Goal: Information Seeking & Learning: Learn about a topic

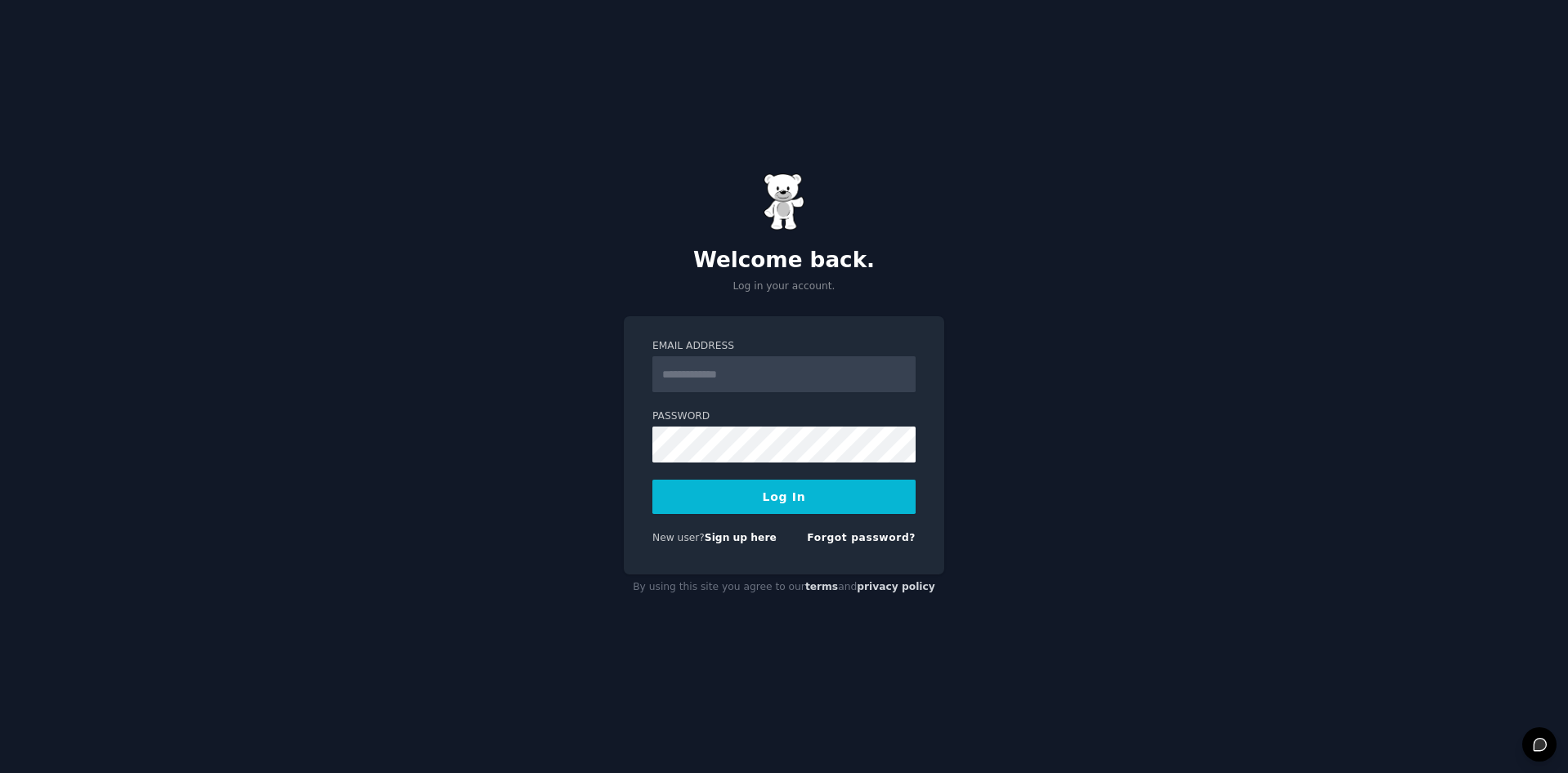
click at [794, 379] on input "Email Address" at bounding box center [784, 374] width 263 height 36
type input "**********"
click at [841, 503] on button "Log In" at bounding box center [784, 497] width 263 height 34
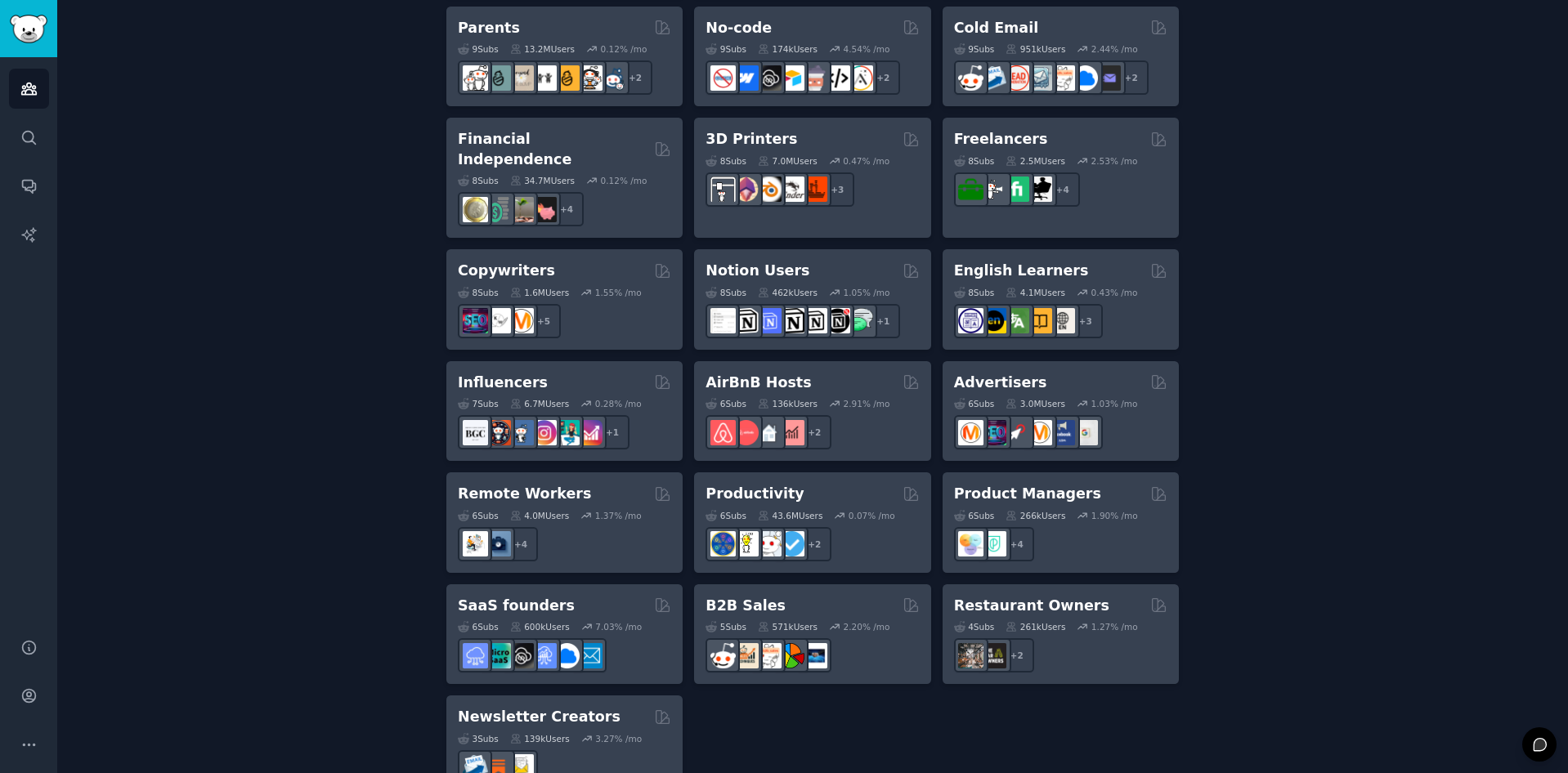
scroll to position [1112, 0]
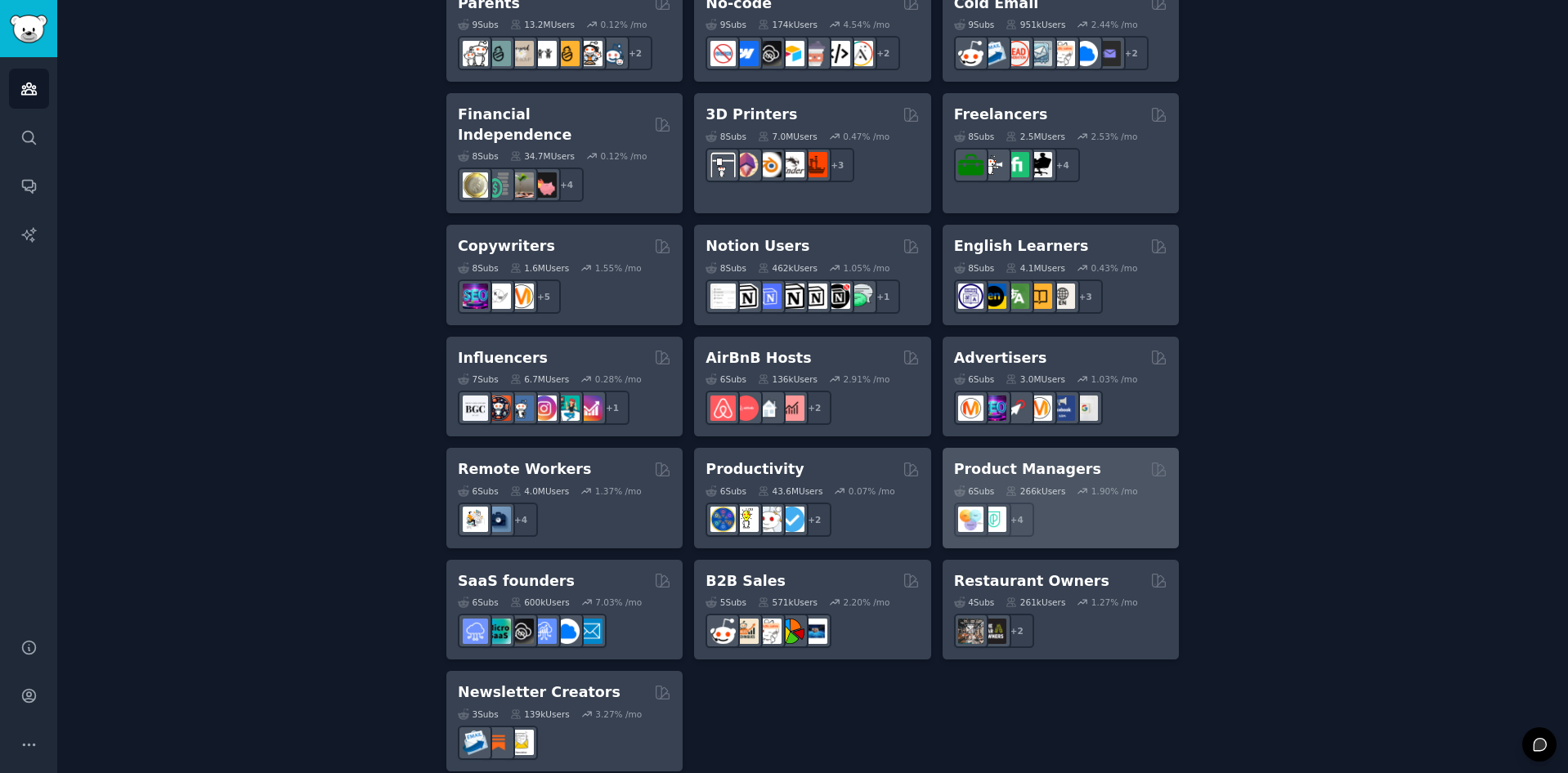
click at [1010, 459] on h2 "Product Managers" at bounding box center [1028, 469] width 147 height 20
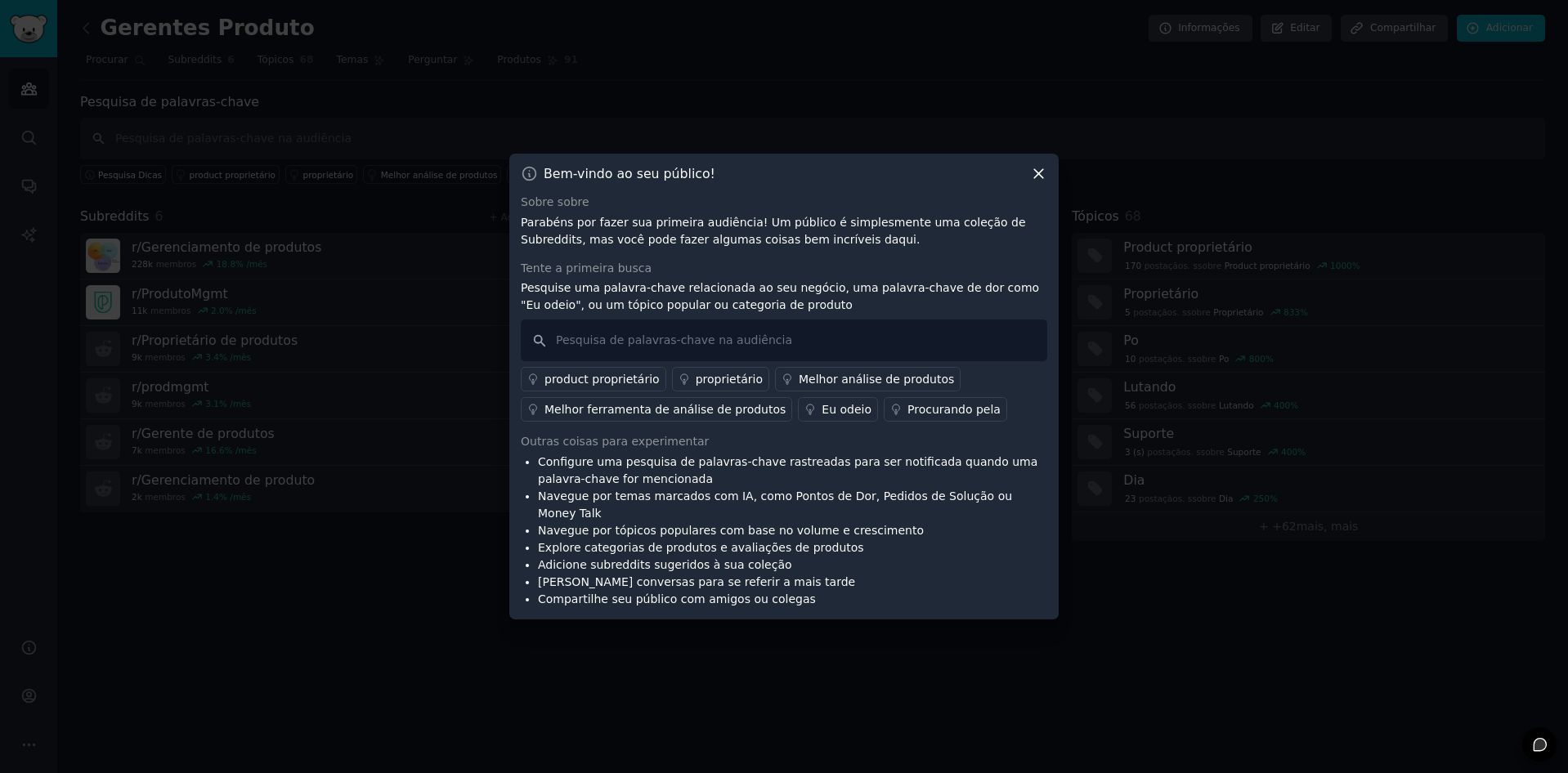
click at [1038, 182] on icon at bounding box center [1038, 173] width 17 height 17
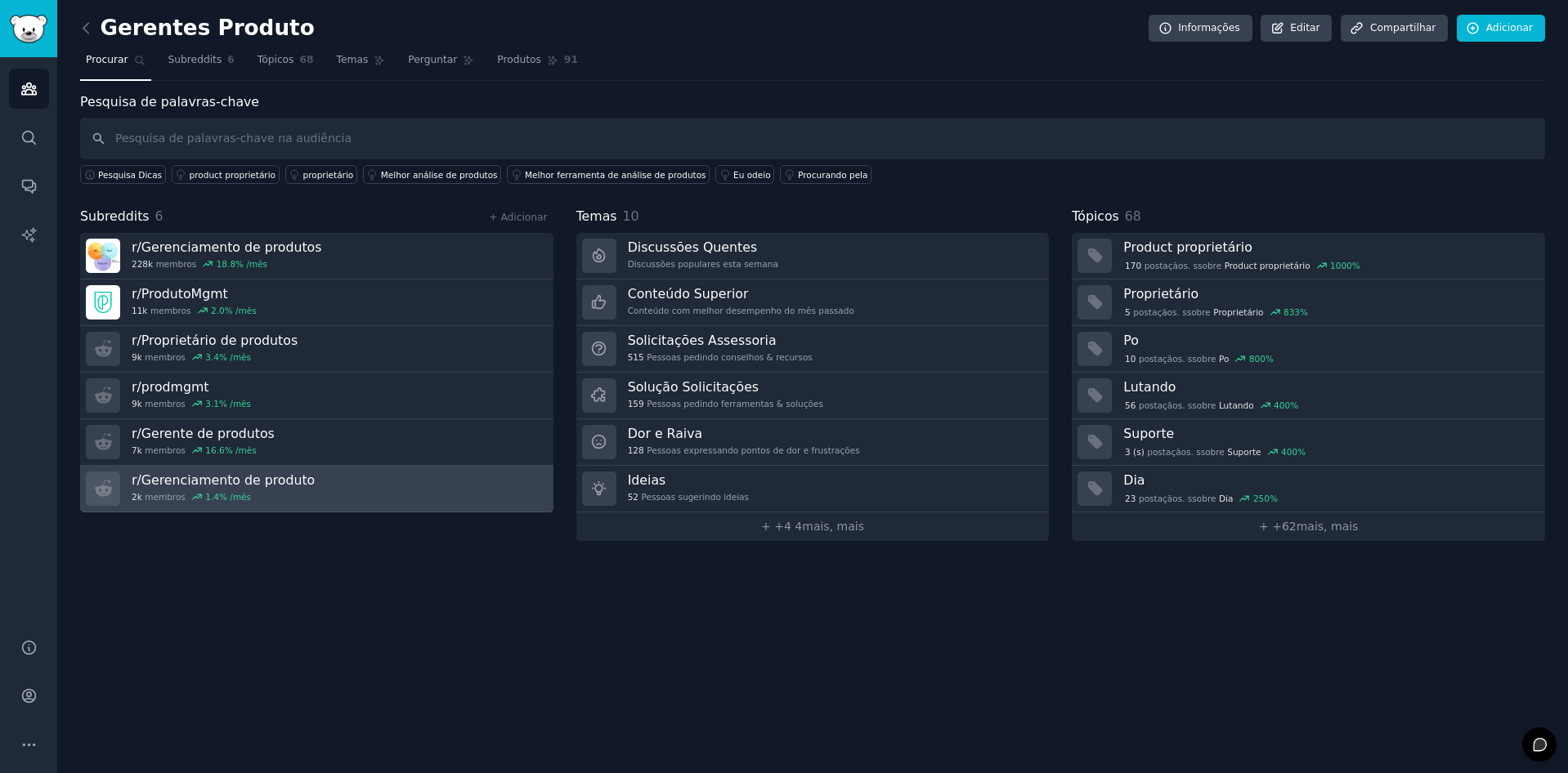
click at [235, 476] on h3 "r/ Gerenciamento de produto" at bounding box center [223, 480] width 183 height 17
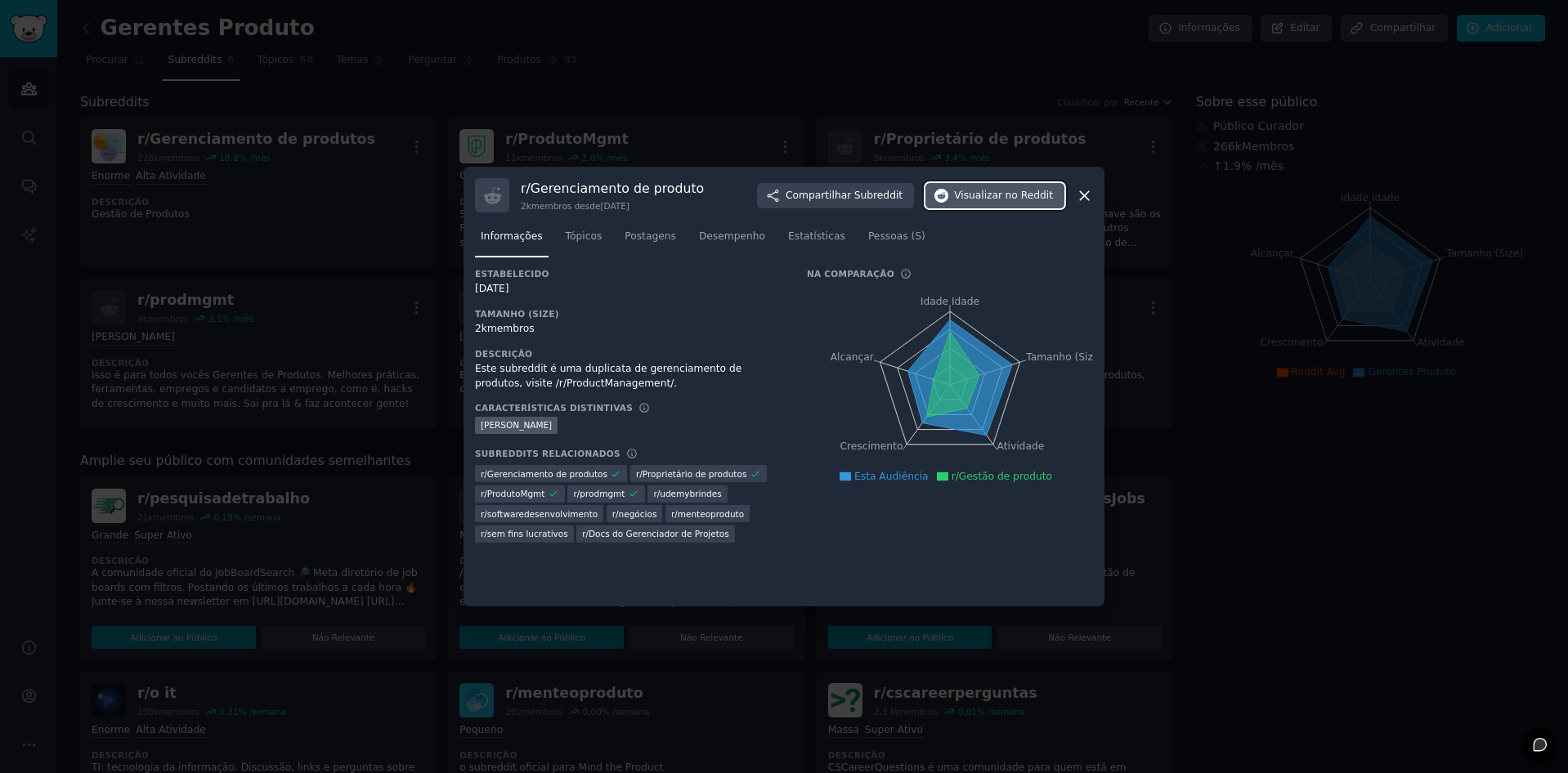
click at [1032, 190] on span "no Reddit" at bounding box center [1029, 196] width 47 height 15
click at [857, 575] on div "Estabelecido 25/07/2013 Tamanho (Size) 2k membros Descrição Este subreddit é um…" at bounding box center [784, 431] width 618 height 327
click at [574, 242] on span "Tópicos" at bounding box center [584, 237] width 37 height 15
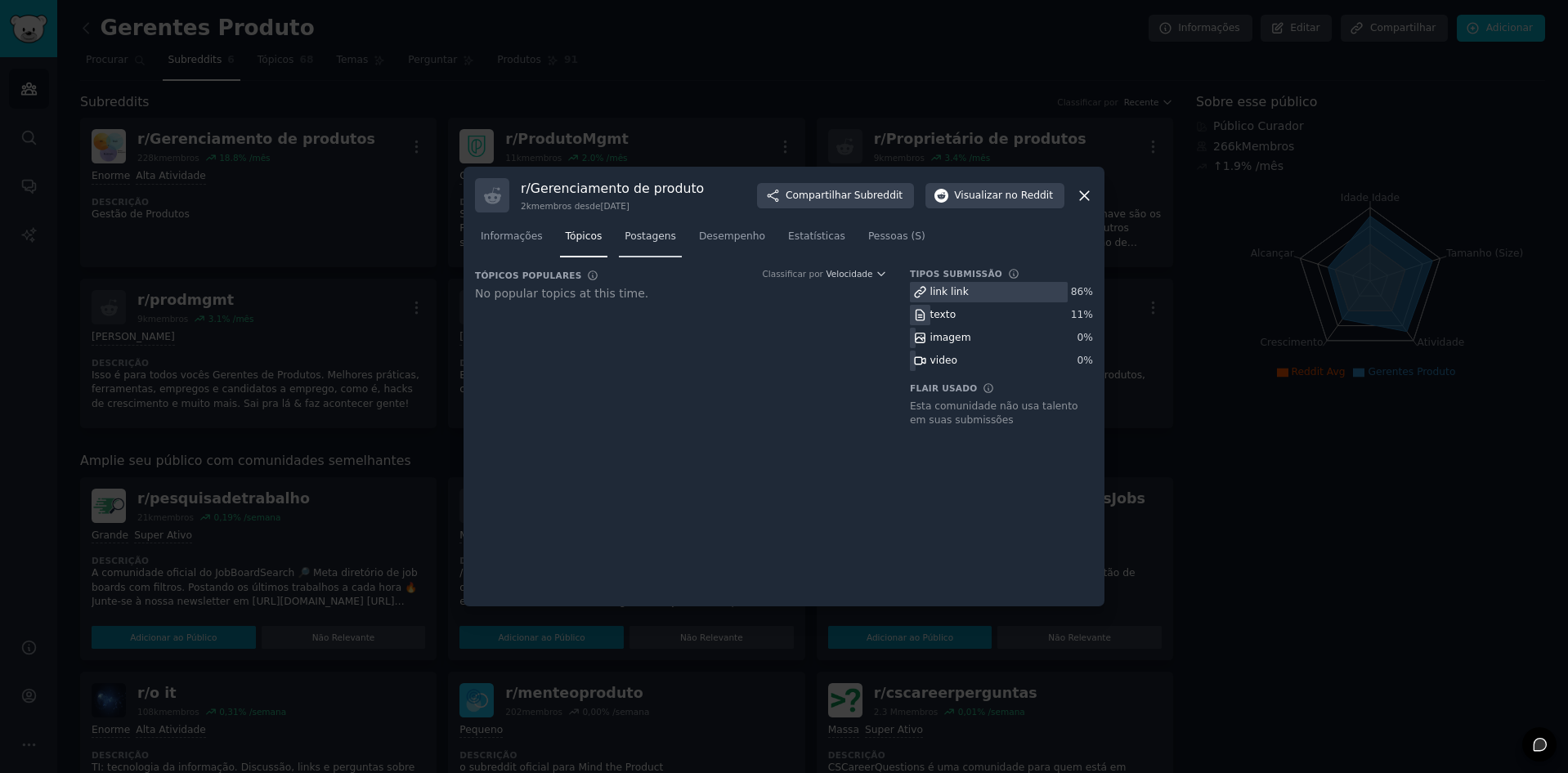
click at [643, 239] on span "Postagens" at bounding box center [650, 237] width 52 height 15
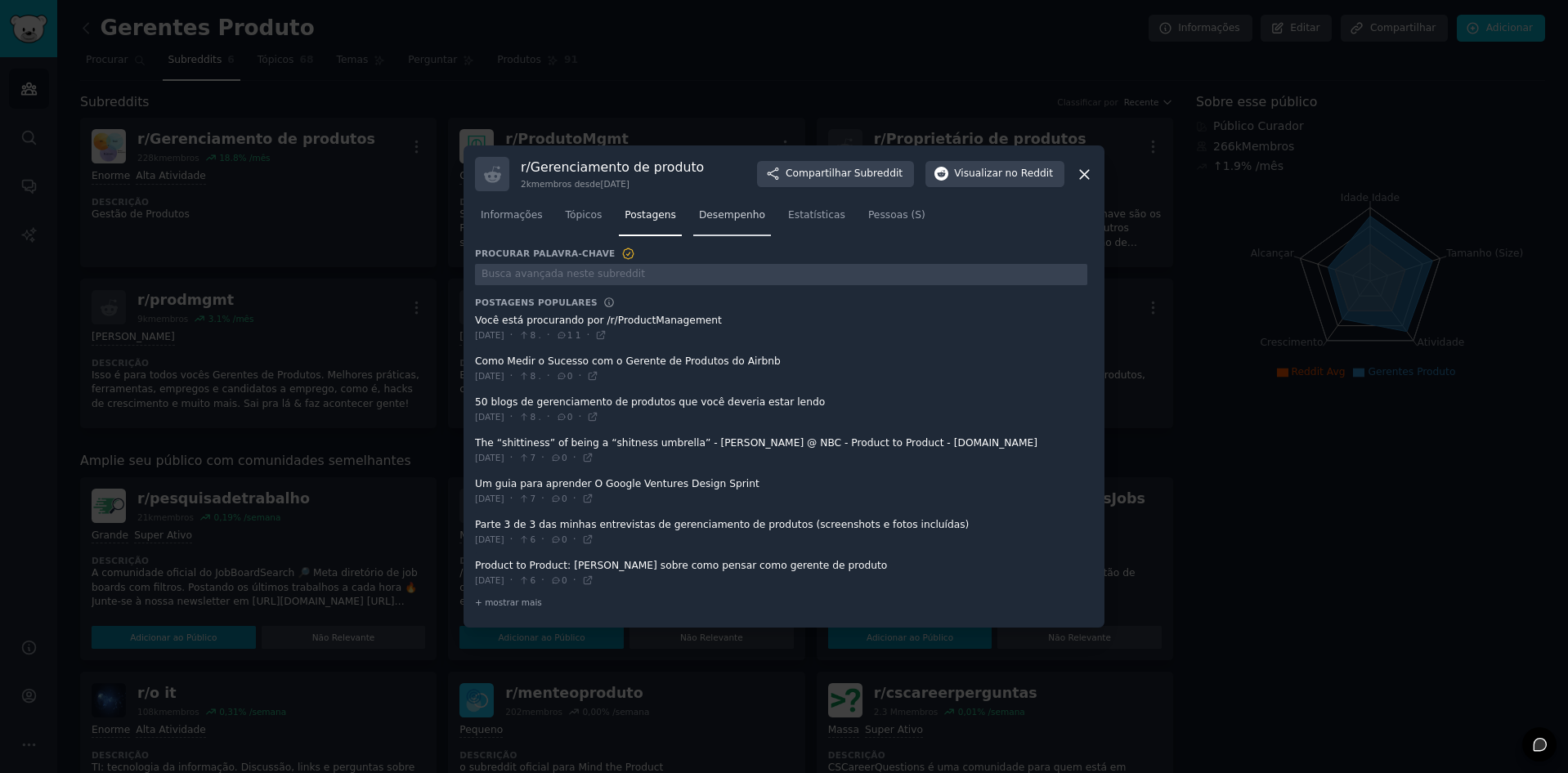
click at [706, 209] on span "Desempenho" at bounding box center [732, 216] width 66 height 15
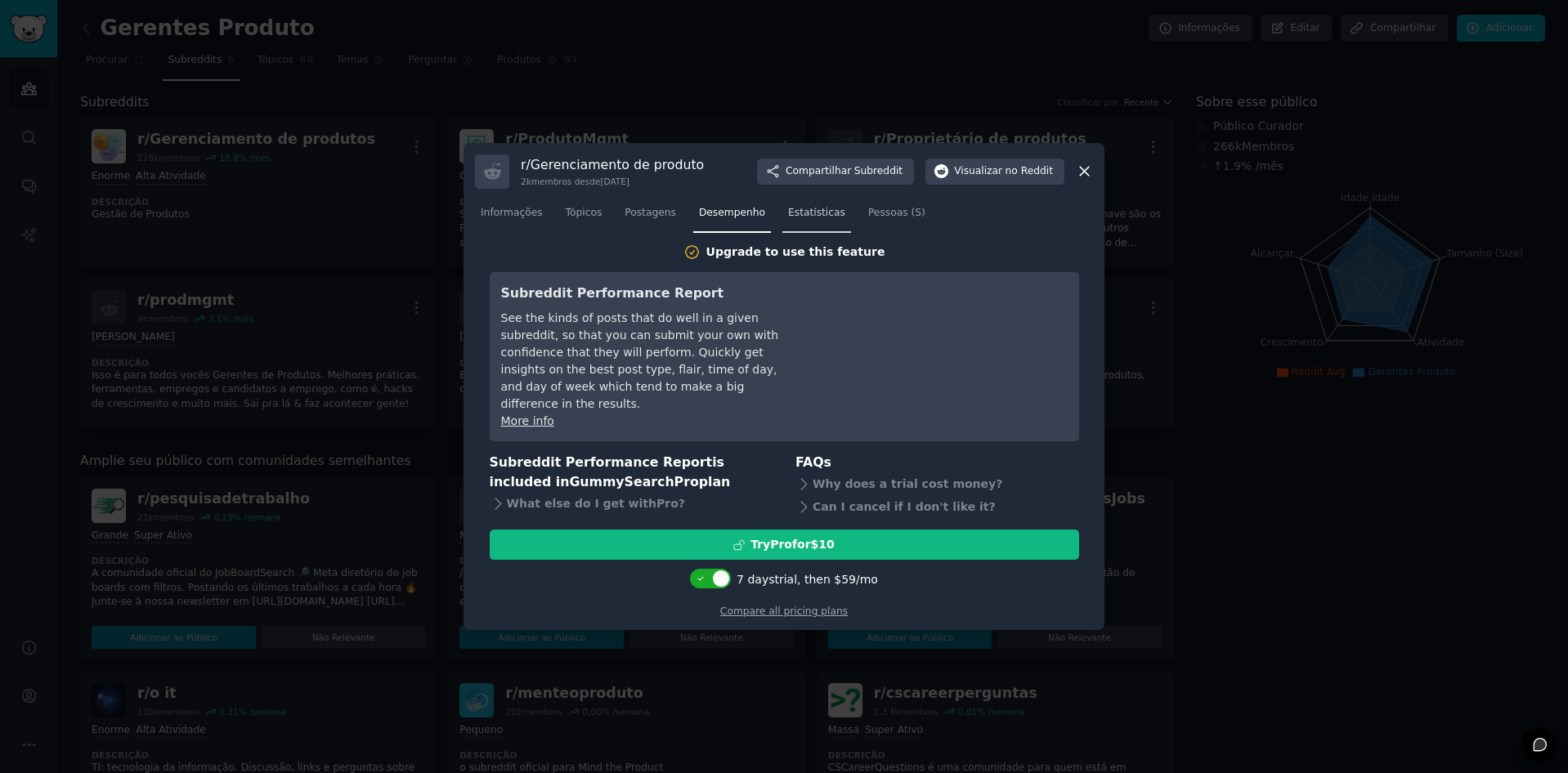
click at [796, 215] on span "Estatísticas" at bounding box center [817, 213] width 57 height 15
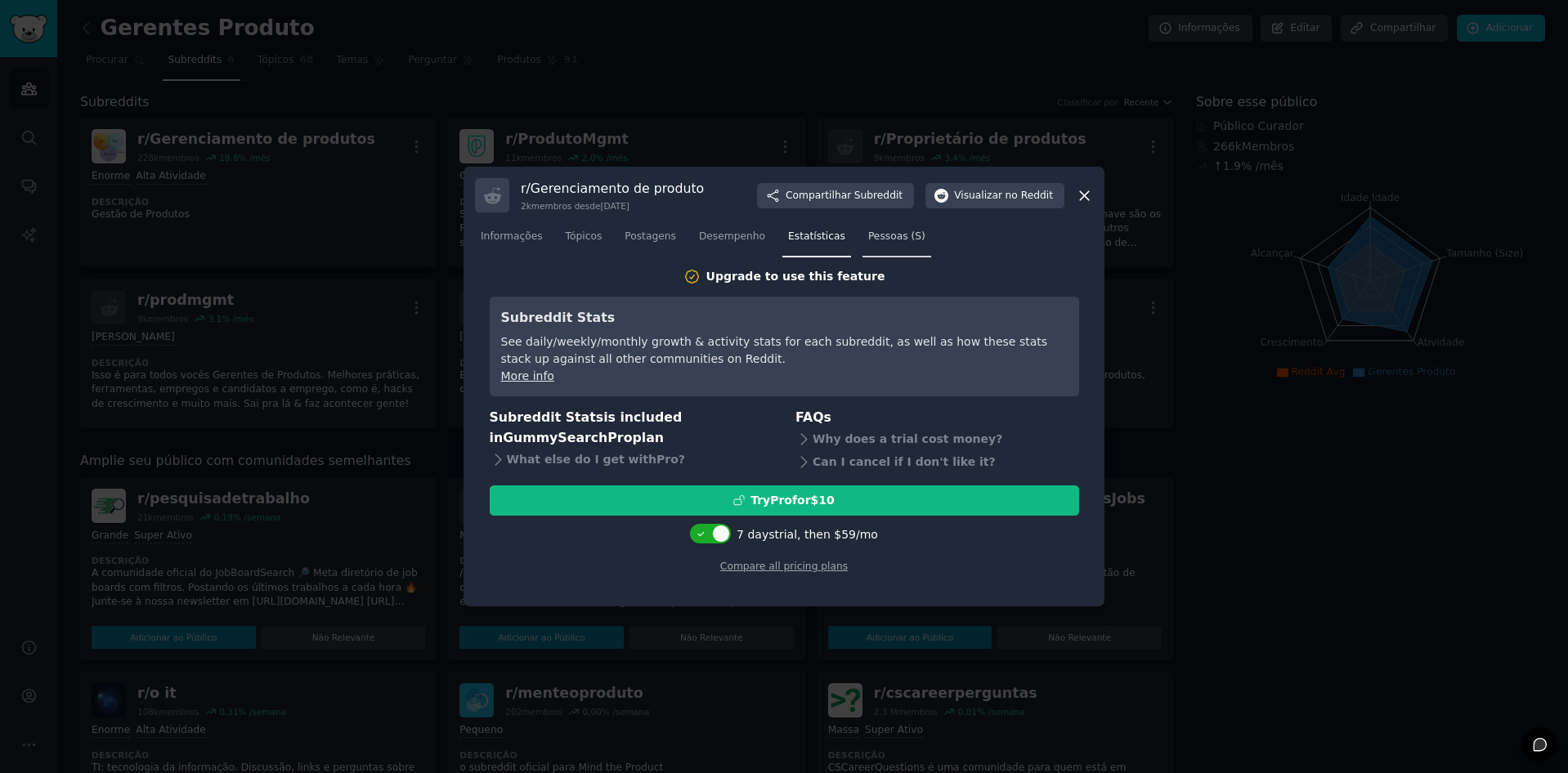
click at [868, 232] on span "Pessoas (S)" at bounding box center [897, 237] width 57 height 15
click at [1092, 190] on icon at bounding box center [1084, 195] width 17 height 17
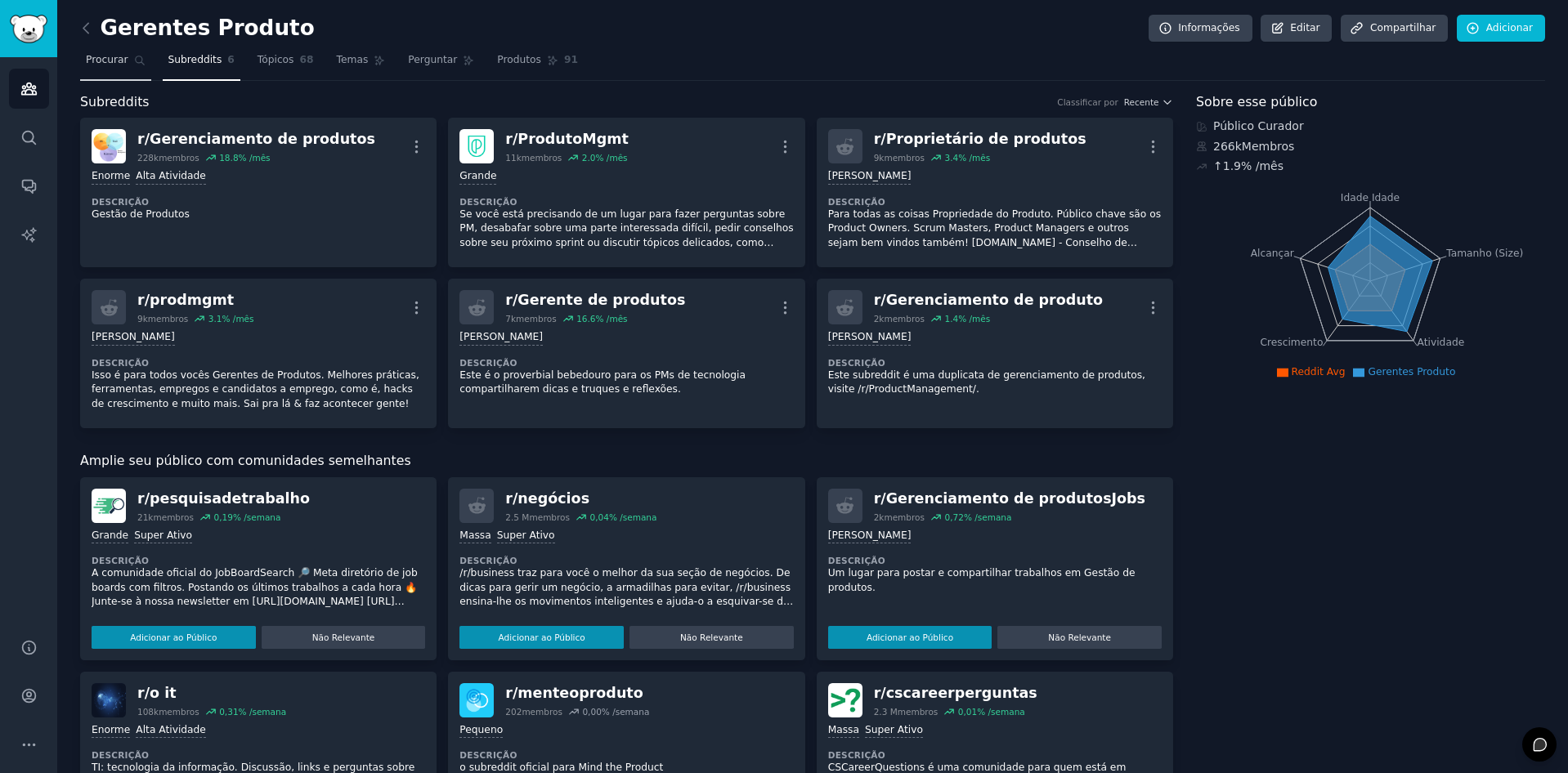
click at [105, 61] on span "Procurar" at bounding box center [107, 60] width 43 height 15
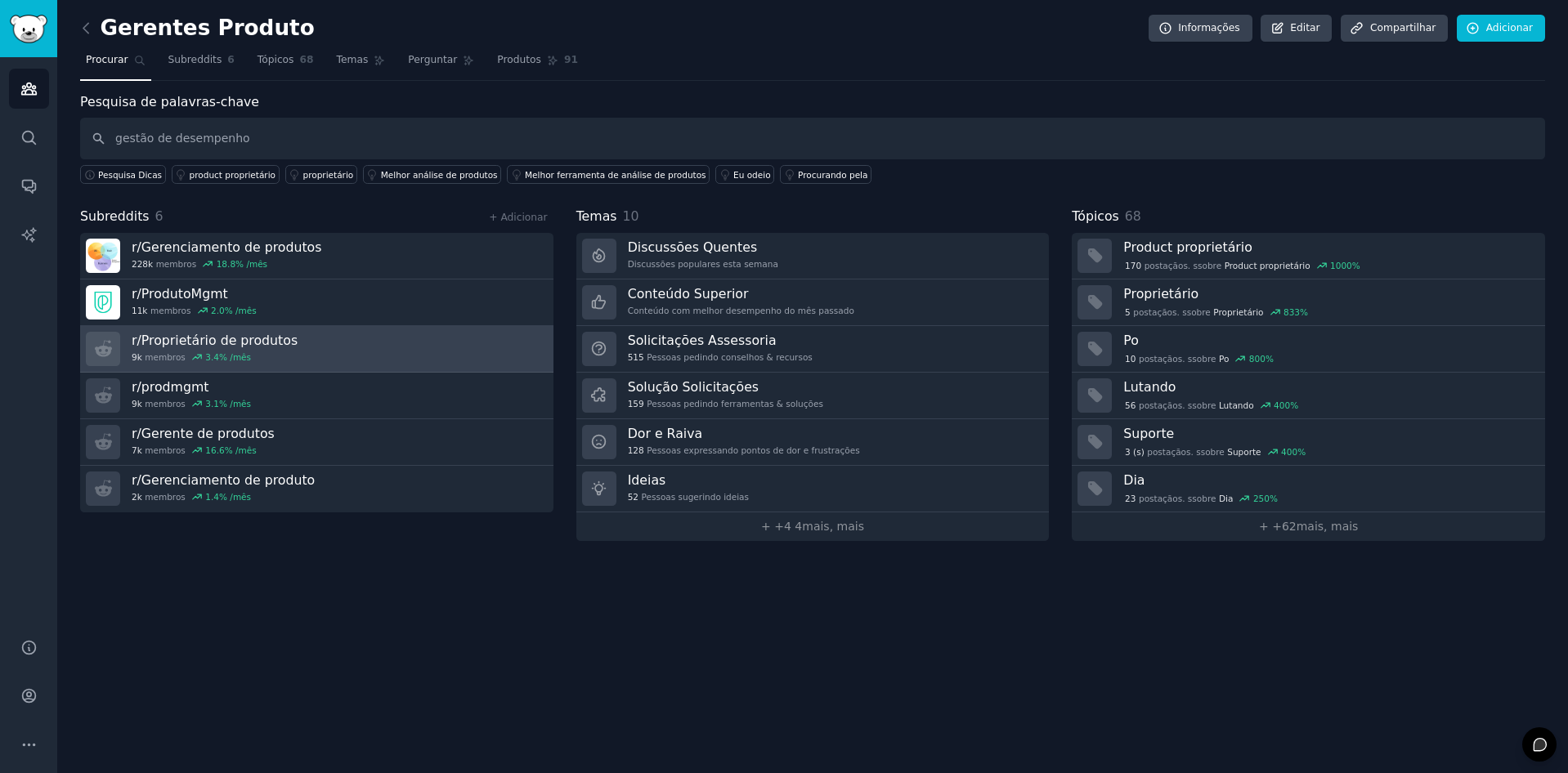
type input "gestão de desempenho"
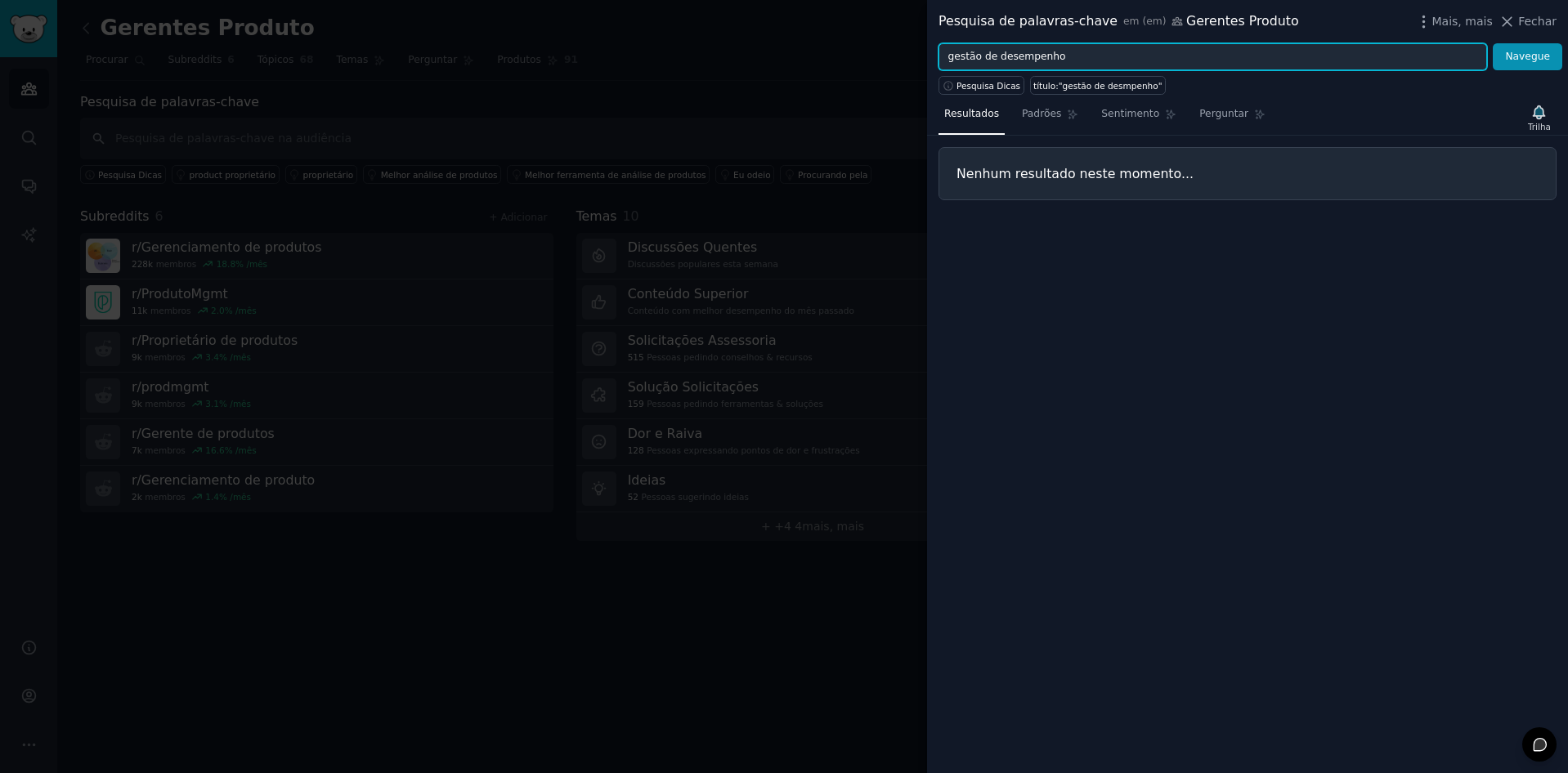
drag, startPoint x: 994, startPoint y: 57, endPoint x: 886, endPoint y: 57, distance: 108.0
click at [886, 57] on div "Pesquisa de palavras-chave em (em) Gerentes Produto Mais, mais Fechar gestão de…" at bounding box center [784, 386] width 1568 height 773
click at [1493, 43] on button "Navegue" at bounding box center [1527, 57] width 69 height 28
drag, startPoint x: 1069, startPoint y: 57, endPoint x: 855, endPoint y: 48, distance: 214.2
click at [855, 48] on div "Pesquisa de palavras-chave em (em) Gerentes Produto Mais, mais Fechar medir o d…" at bounding box center [784, 386] width 1568 height 773
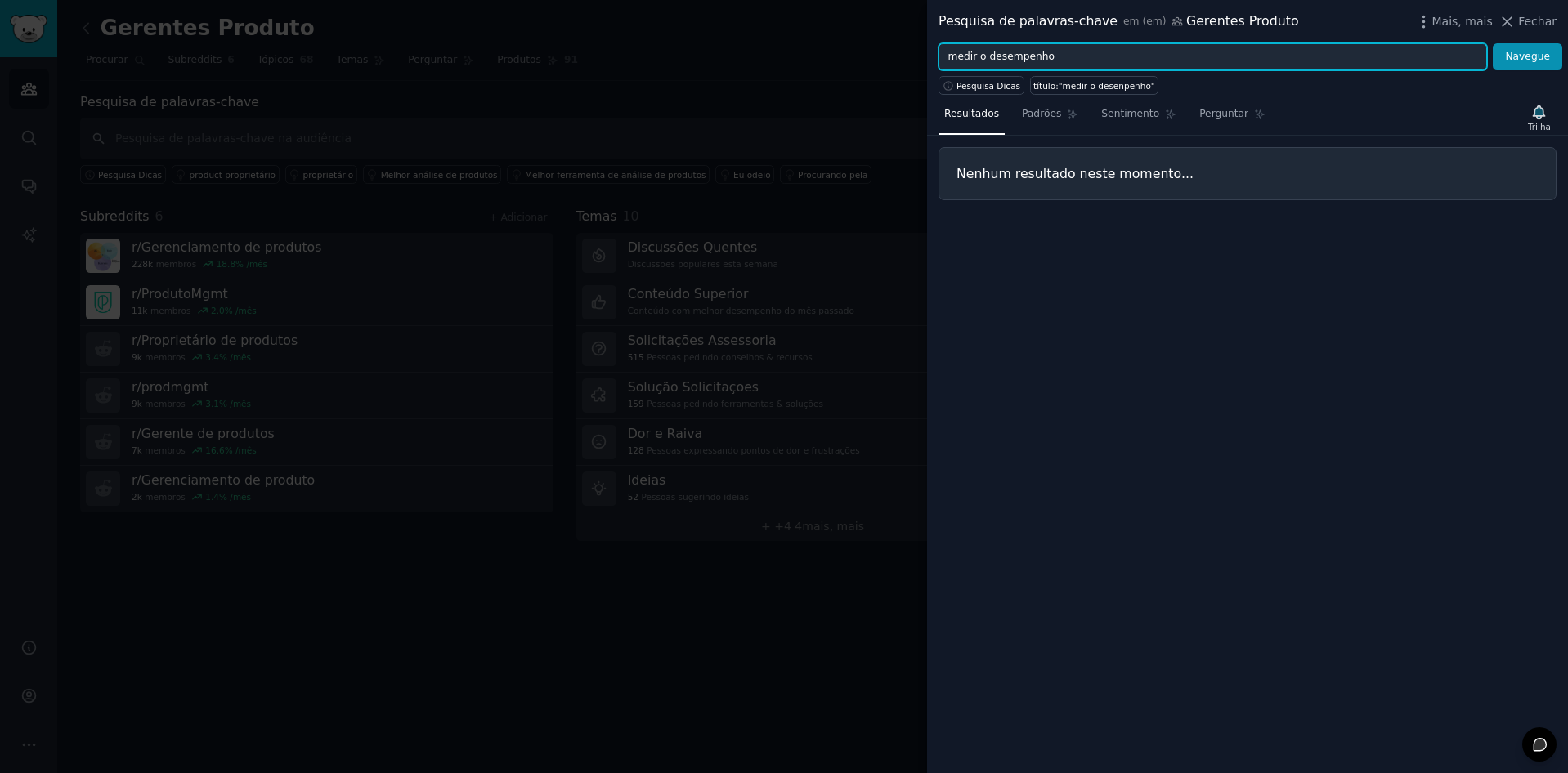
click at [1060, 53] on input "medir o desempenho" at bounding box center [1212, 57] width 549 height 28
drag, startPoint x: 934, startPoint y: 43, endPoint x: 889, endPoint y: 43, distance: 45.0
click at [889, 43] on div "Pesquisa de palavras-chave em (em) Gerentes Produto Mais, mais Fechar medir o d…" at bounding box center [784, 386] width 1568 height 773
paste input "performance management"
type input "performance management"
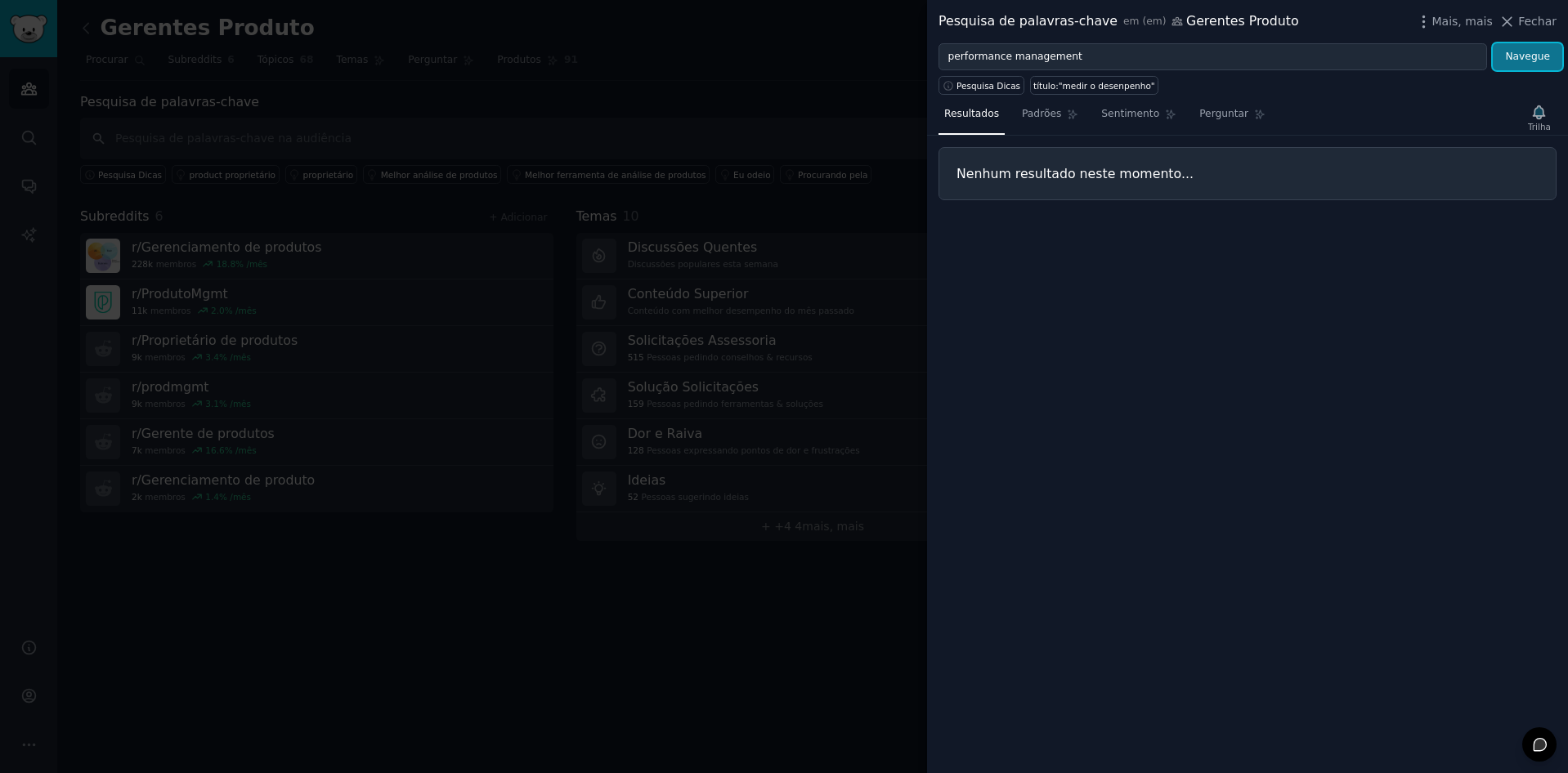
click at [1534, 59] on button "Navegue" at bounding box center [1527, 57] width 69 height 28
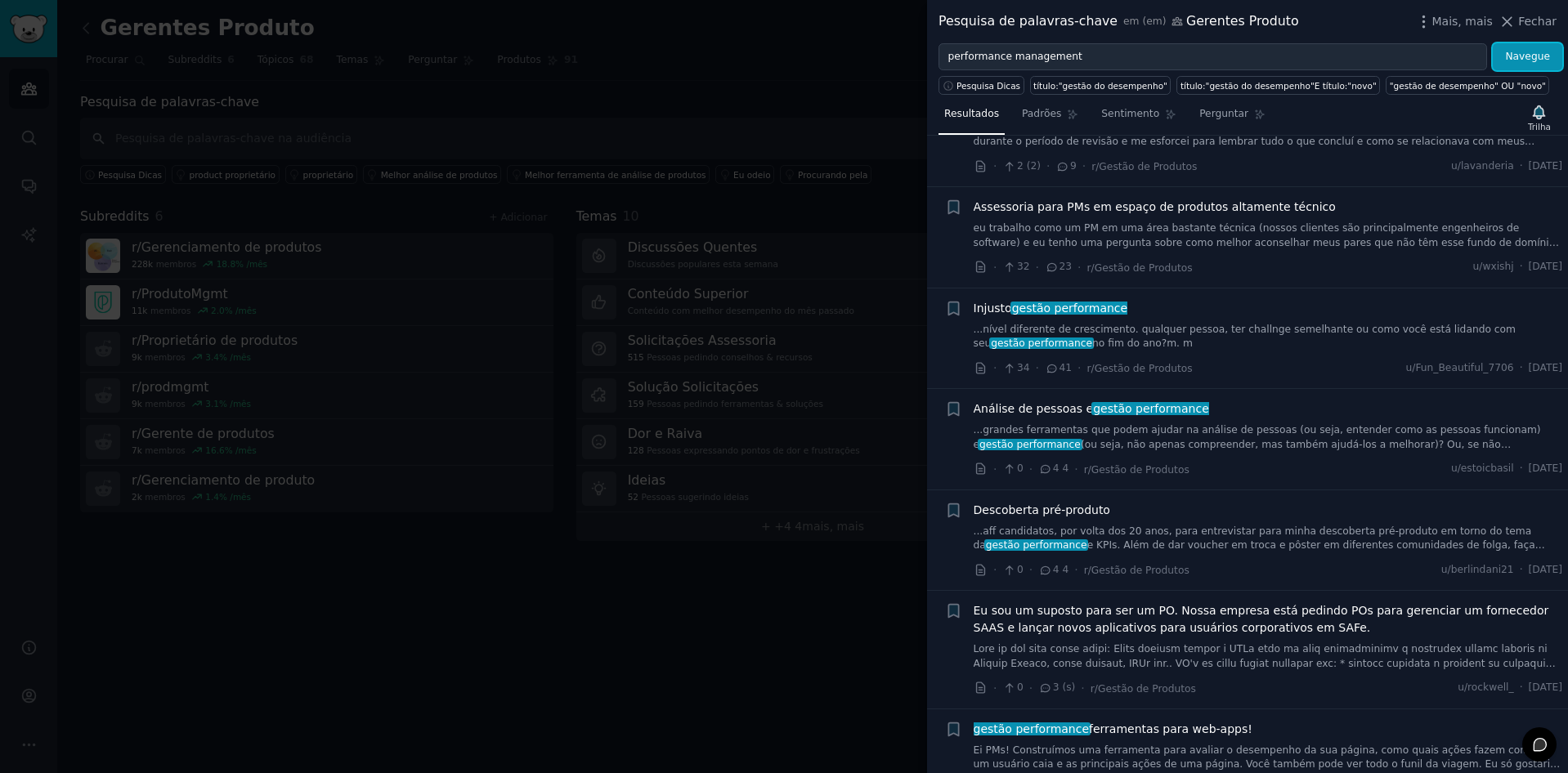
scroll to position [112, 0]
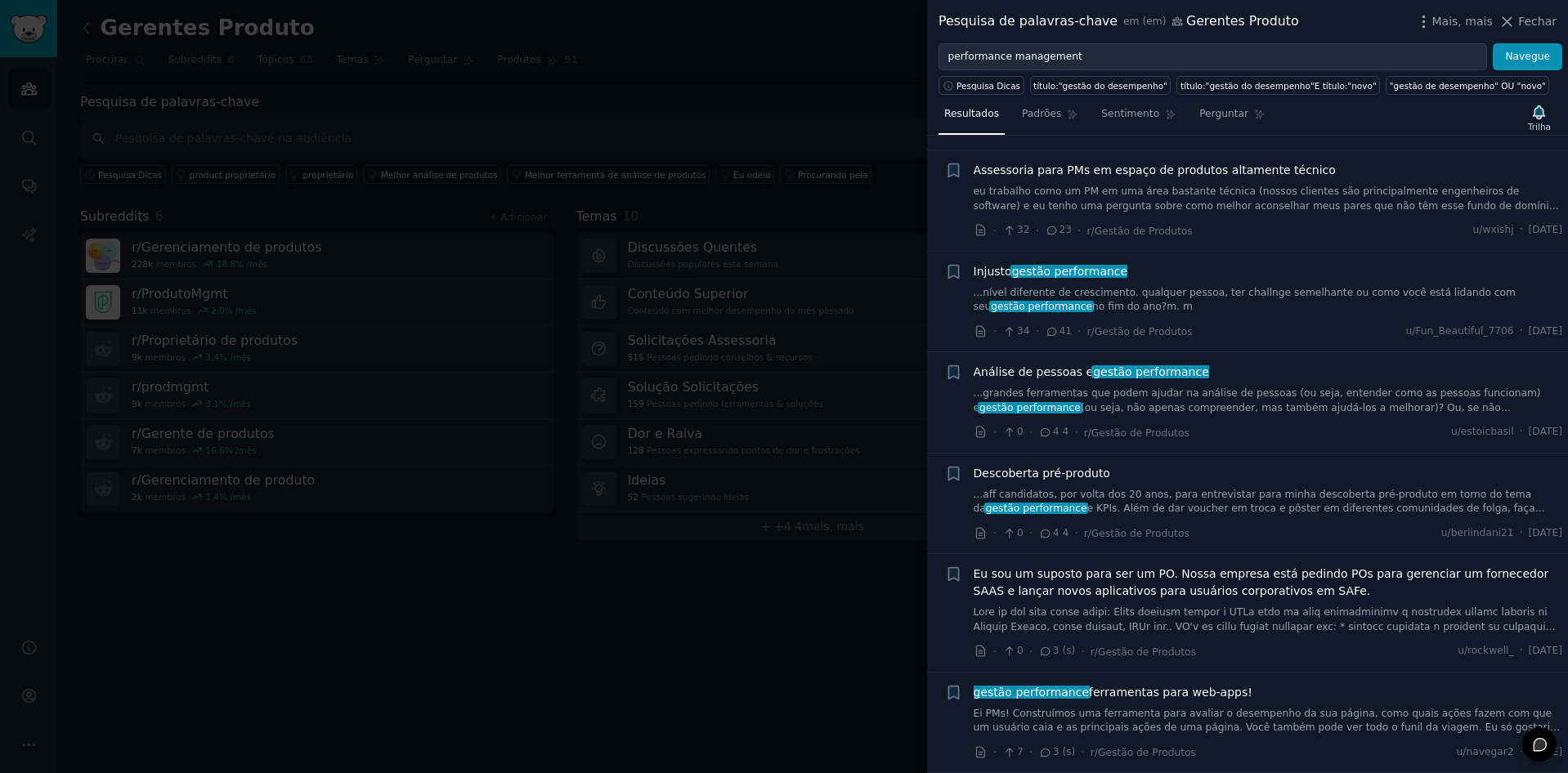
click at [1209, 687] on span "gestão performance ferramentas para web-apps!" at bounding box center [1113, 692] width 279 height 17
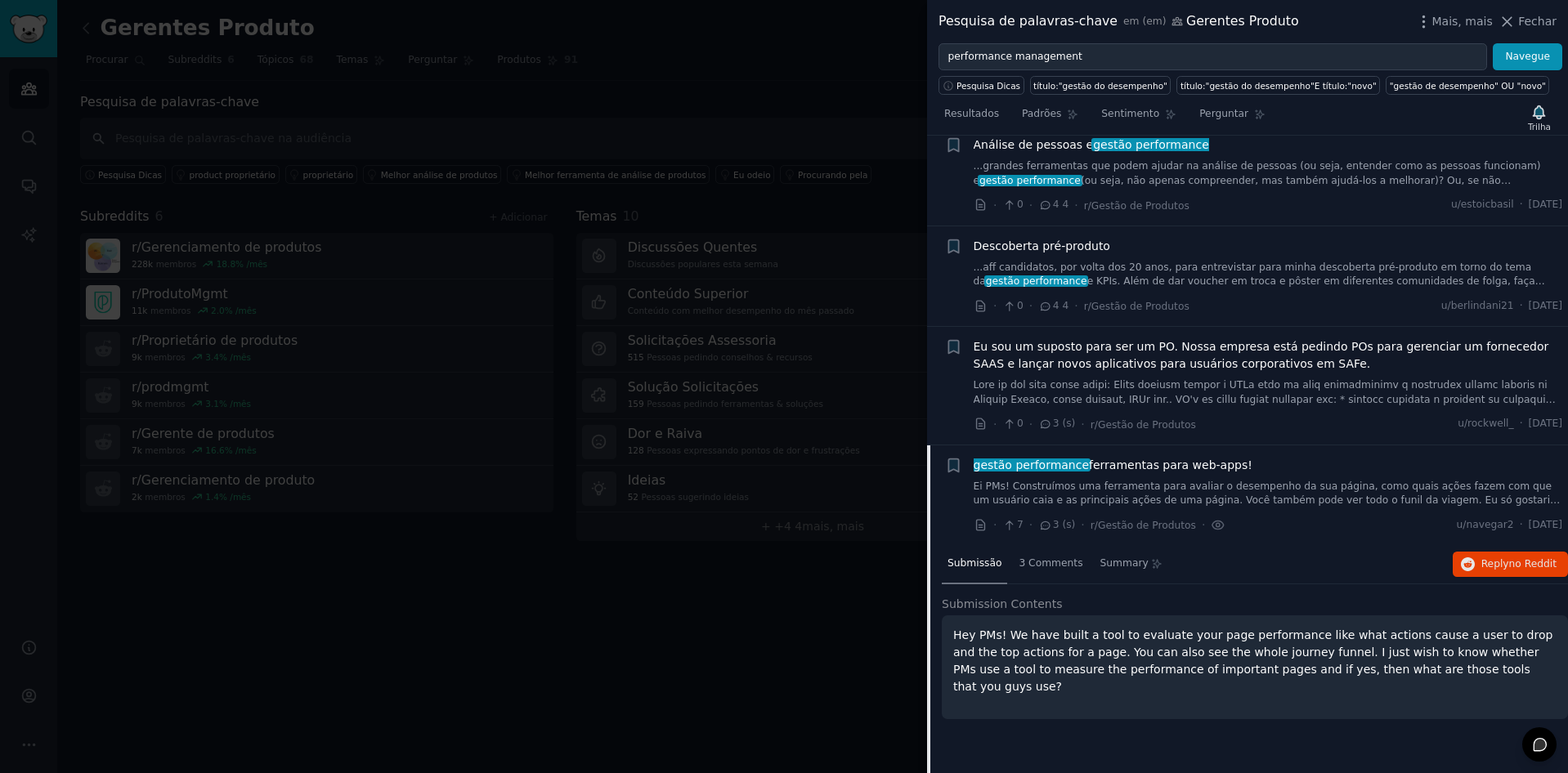
scroll to position [357, 0]
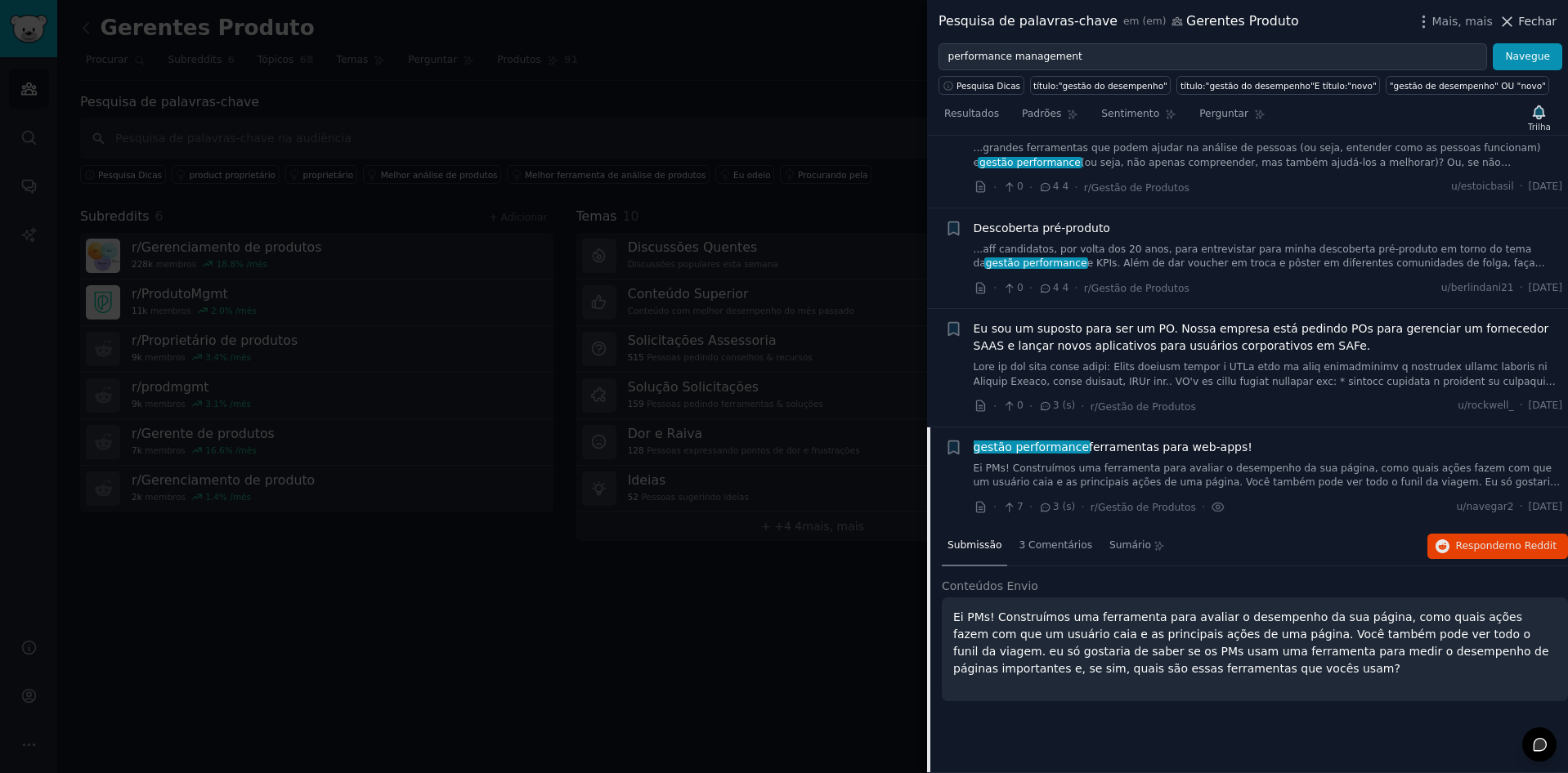
click at [1506, 19] on icon at bounding box center [1507, 21] width 17 height 17
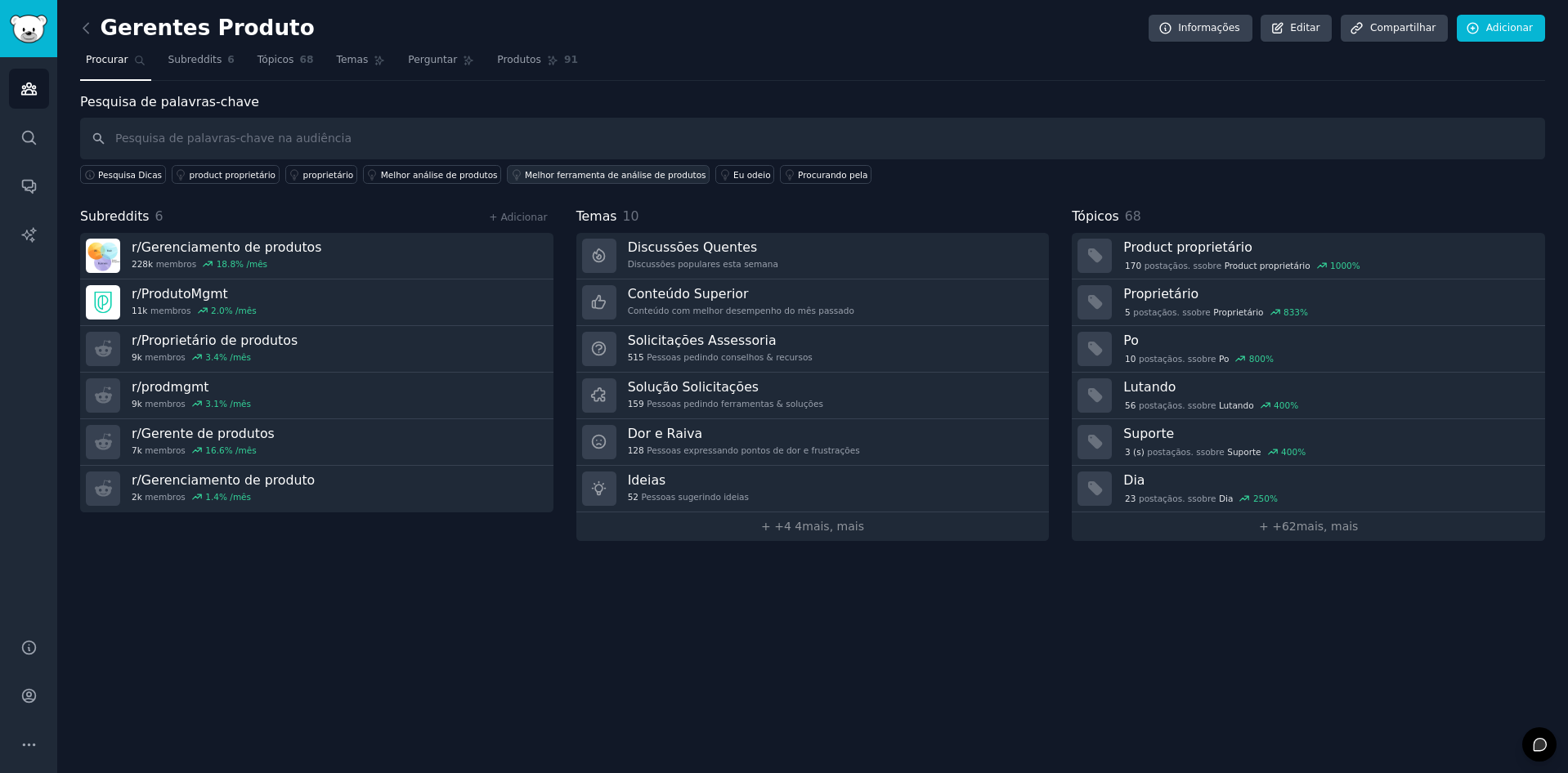
click at [533, 173] on div "Melhor ferramenta de análise de produtos" at bounding box center [616, 175] width 181 height 11
